Goal: Transaction & Acquisition: Purchase product/service

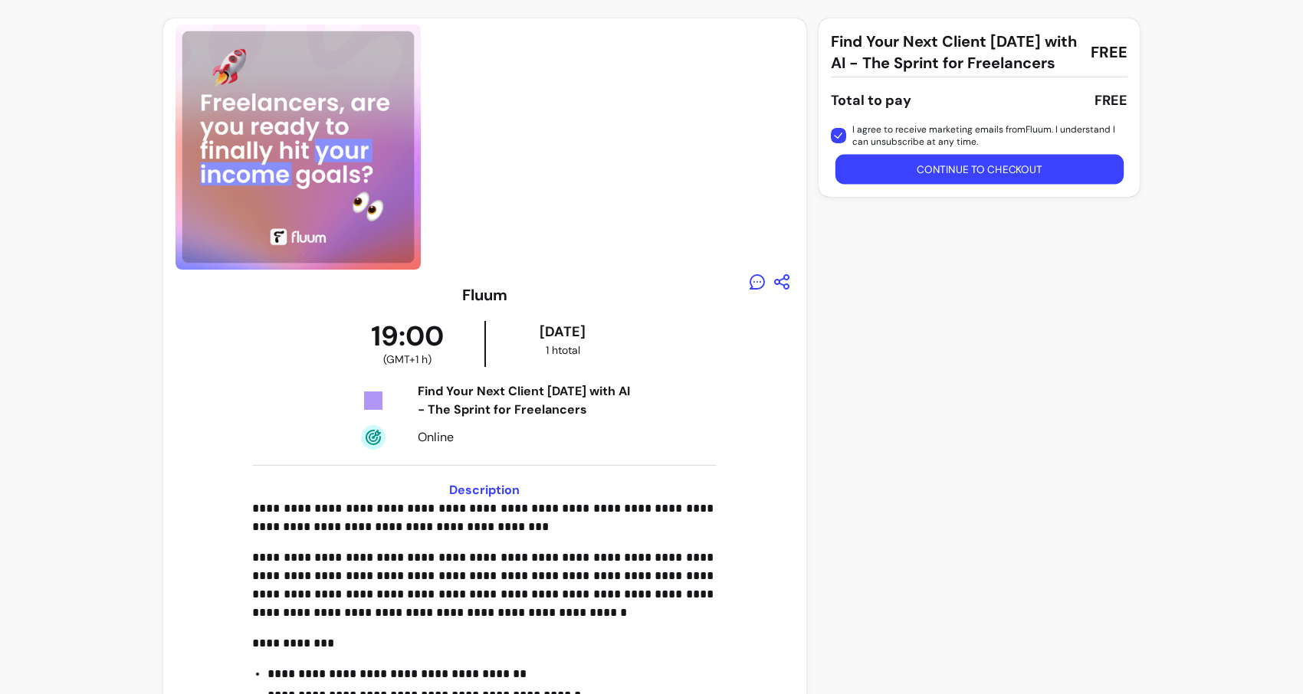
click at [907, 185] on button "Continue to checkout" at bounding box center [979, 170] width 288 height 30
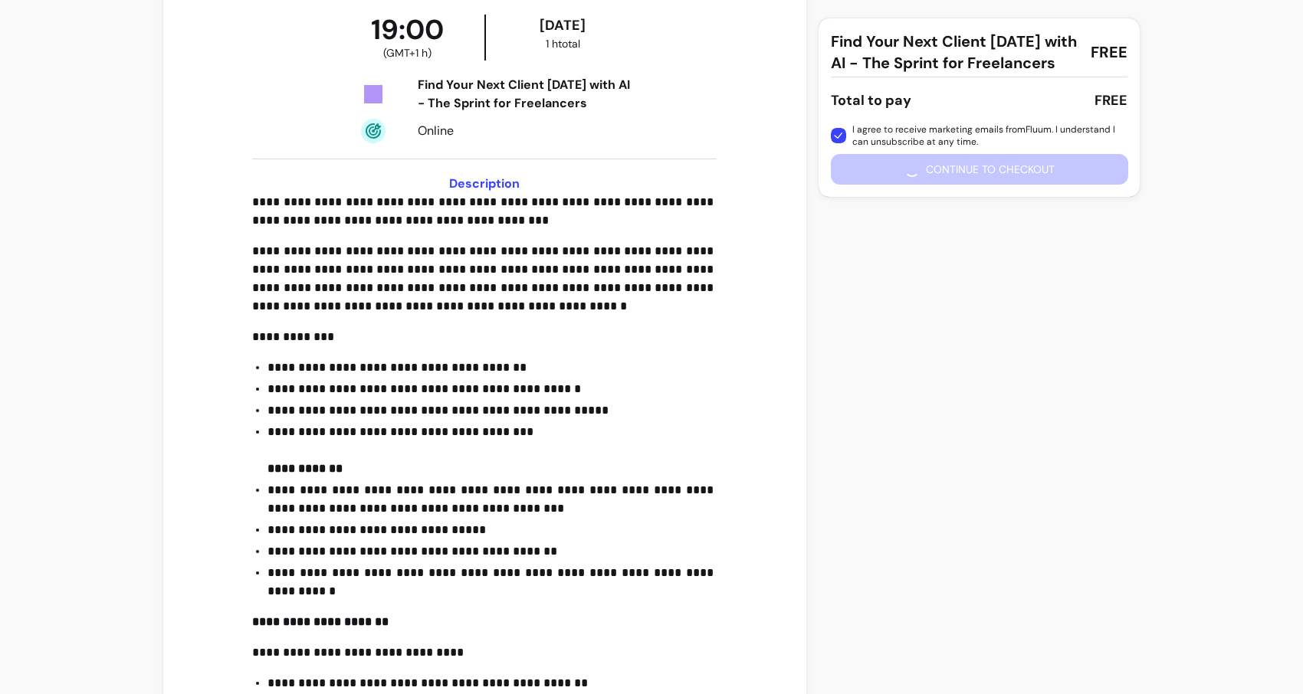
scroll to position [580, 0]
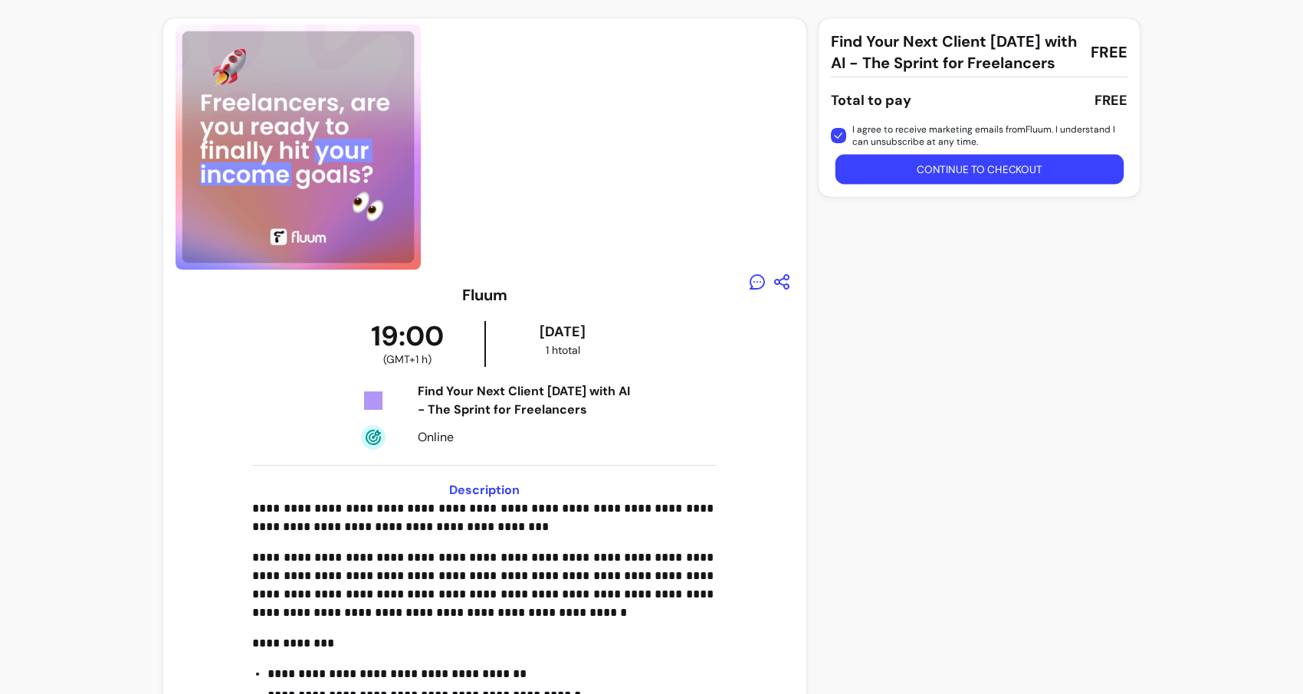
click at [909, 185] on button "Continue to checkout" at bounding box center [979, 170] width 288 height 30
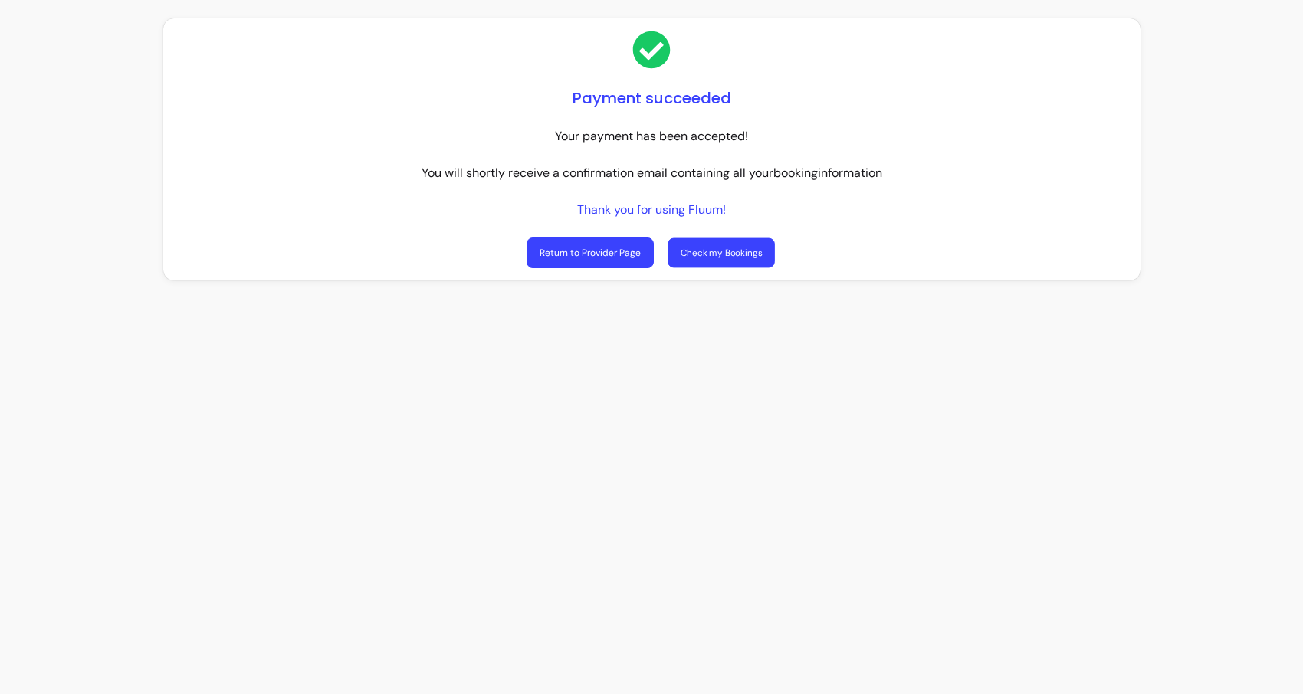
click at [752, 256] on link "Check my Bookings" at bounding box center [721, 253] width 107 height 30
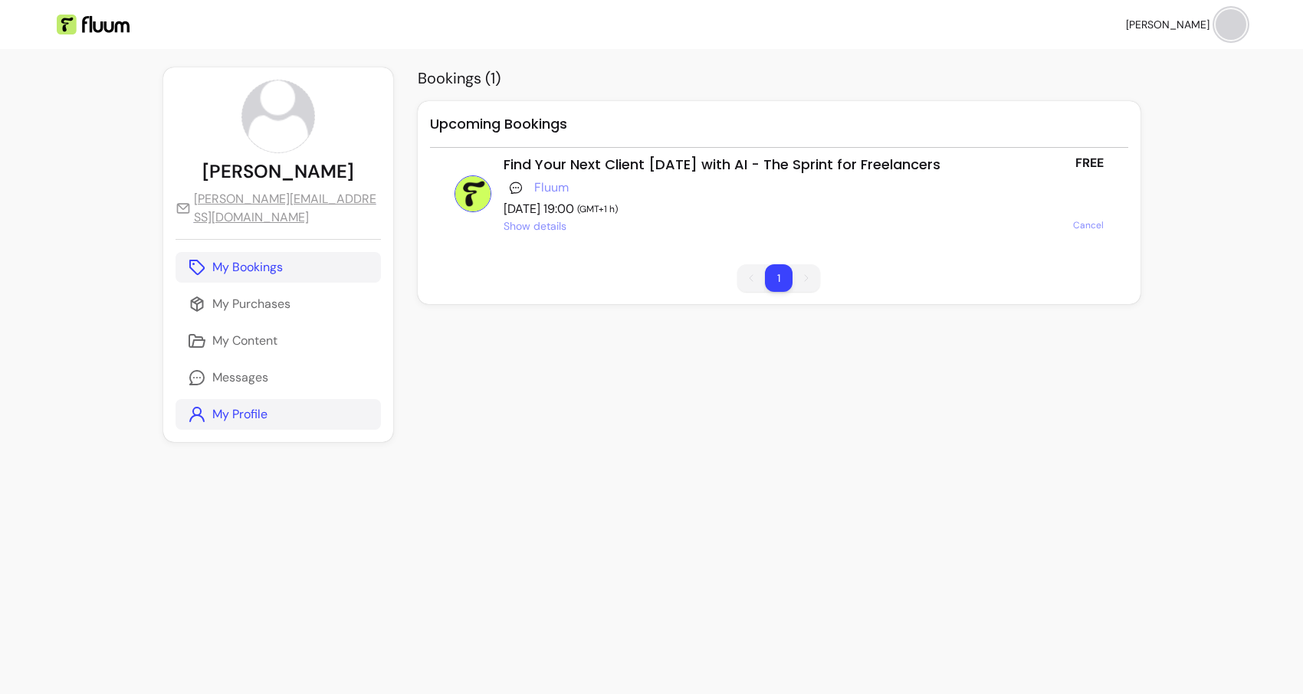
click at [243, 412] on p "My Profile" at bounding box center [239, 414] width 55 height 18
